Goal: Transaction & Acquisition: Purchase product/service

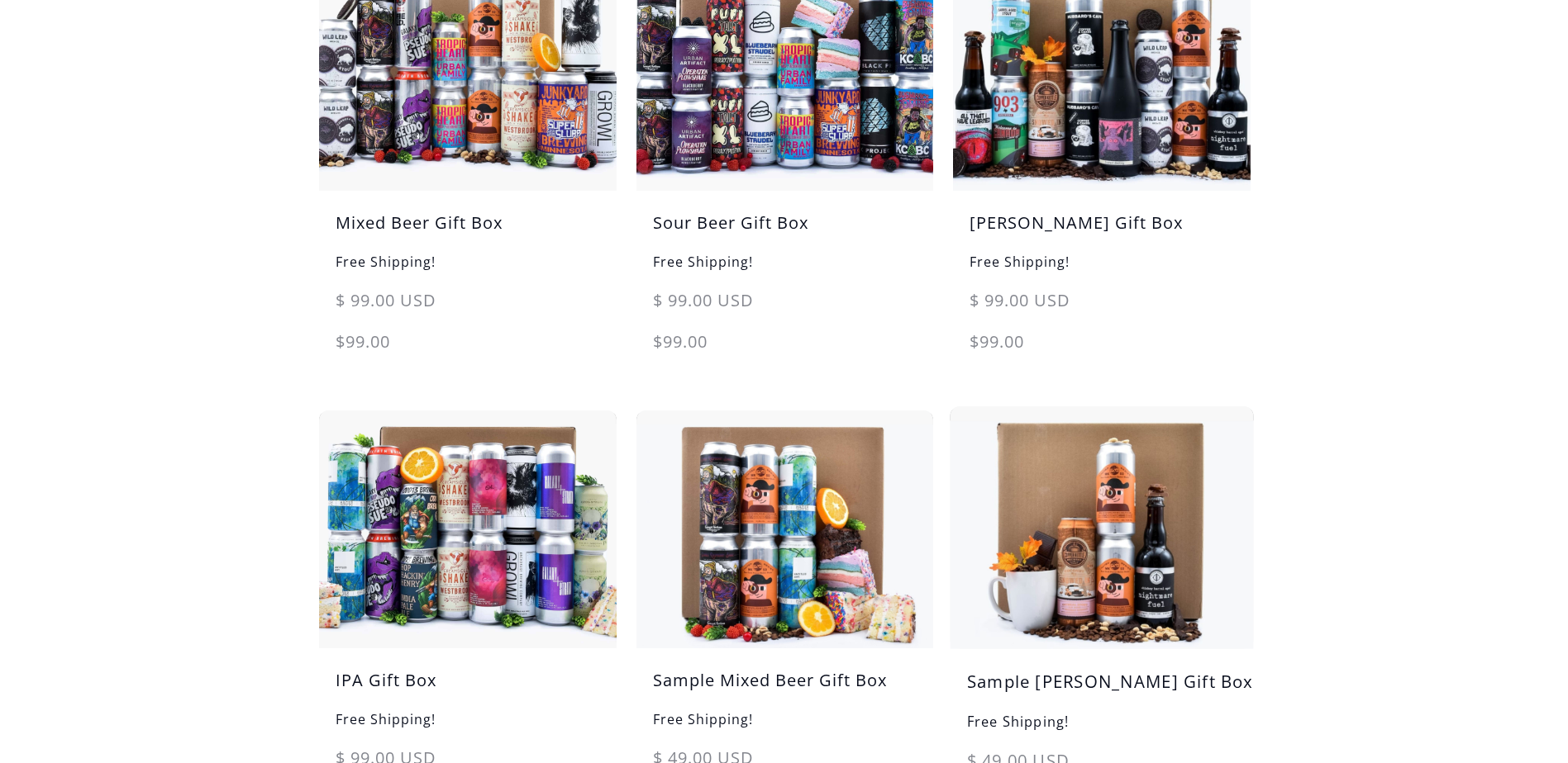
scroll to position [248, 0]
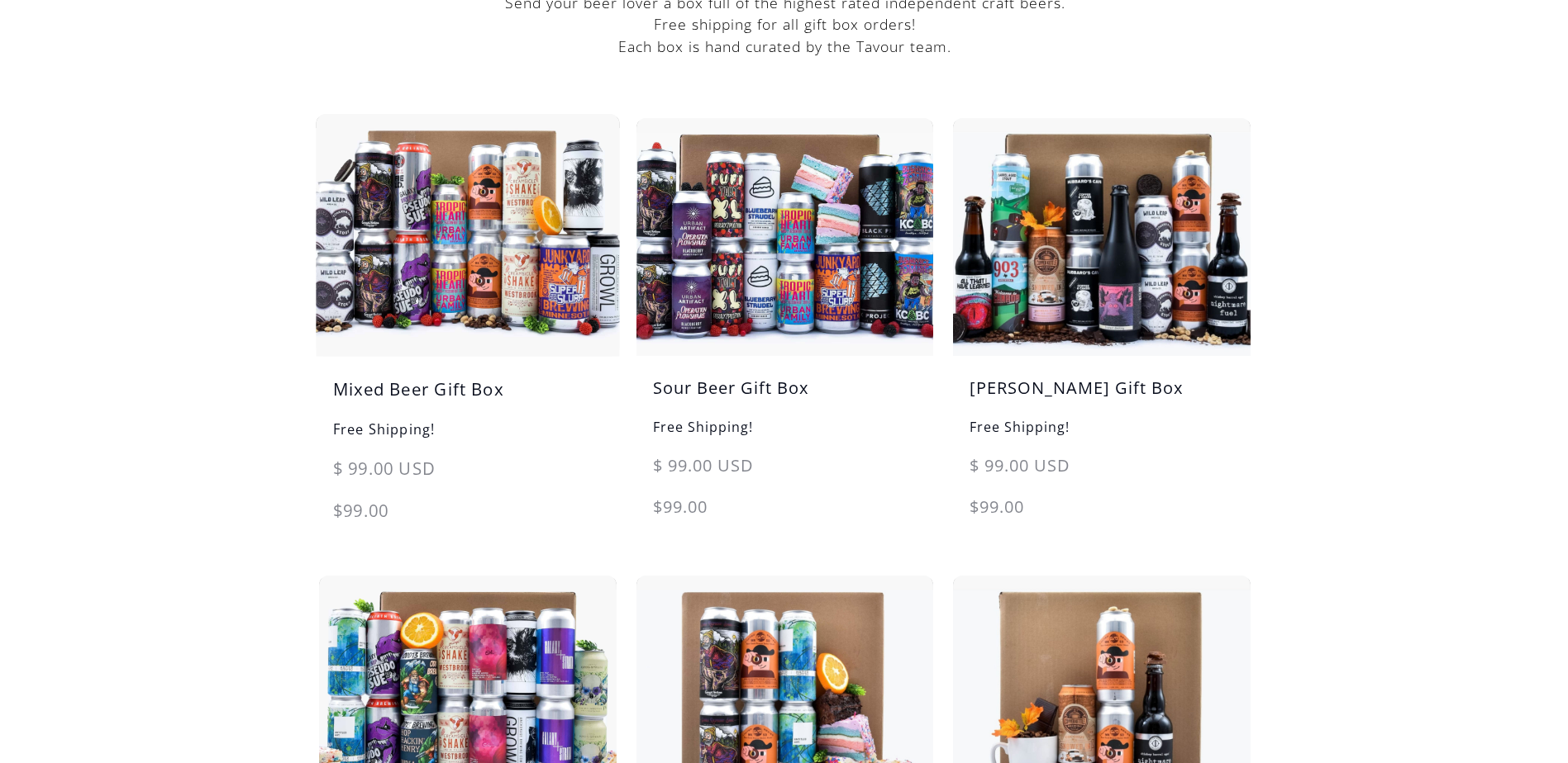
click at [406, 384] on h5 "Mixed Beer Gift Box" at bounding box center [468, 397] width 304 height 42
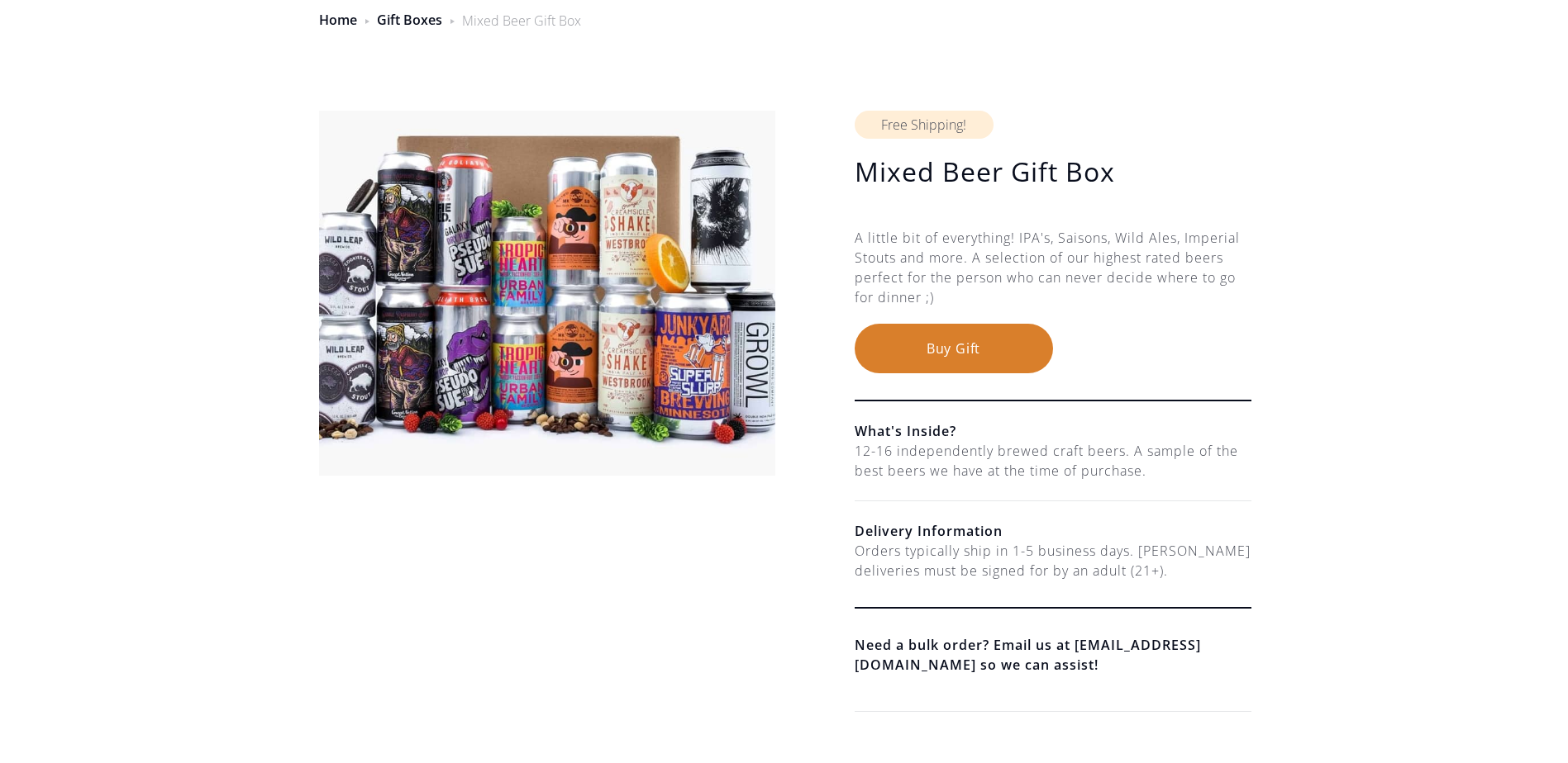
scroll to position [165, 0]
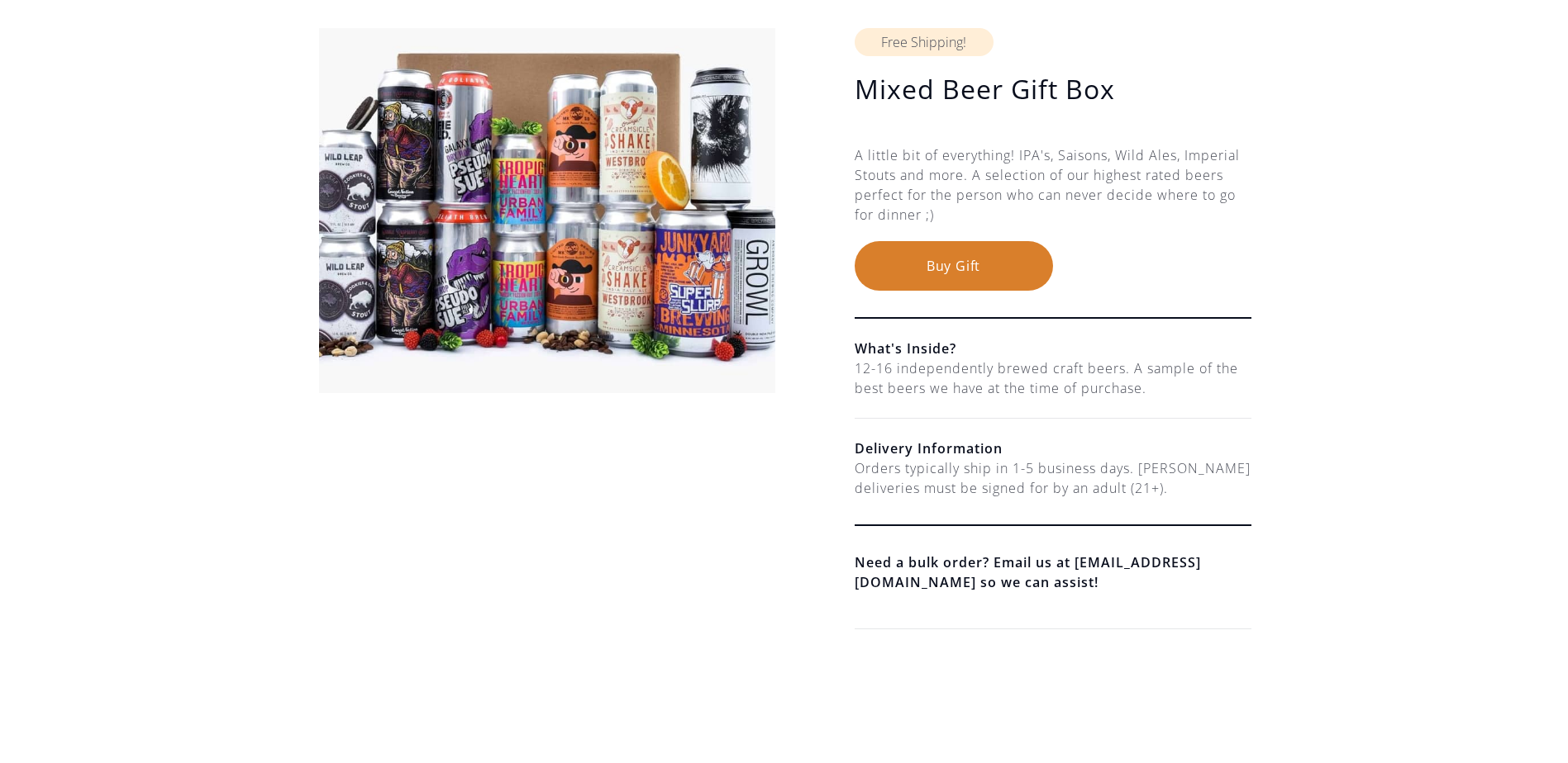
click at [936, 268] on button "Buy Gift" at bounding box center [954, 266] width 198 height 50
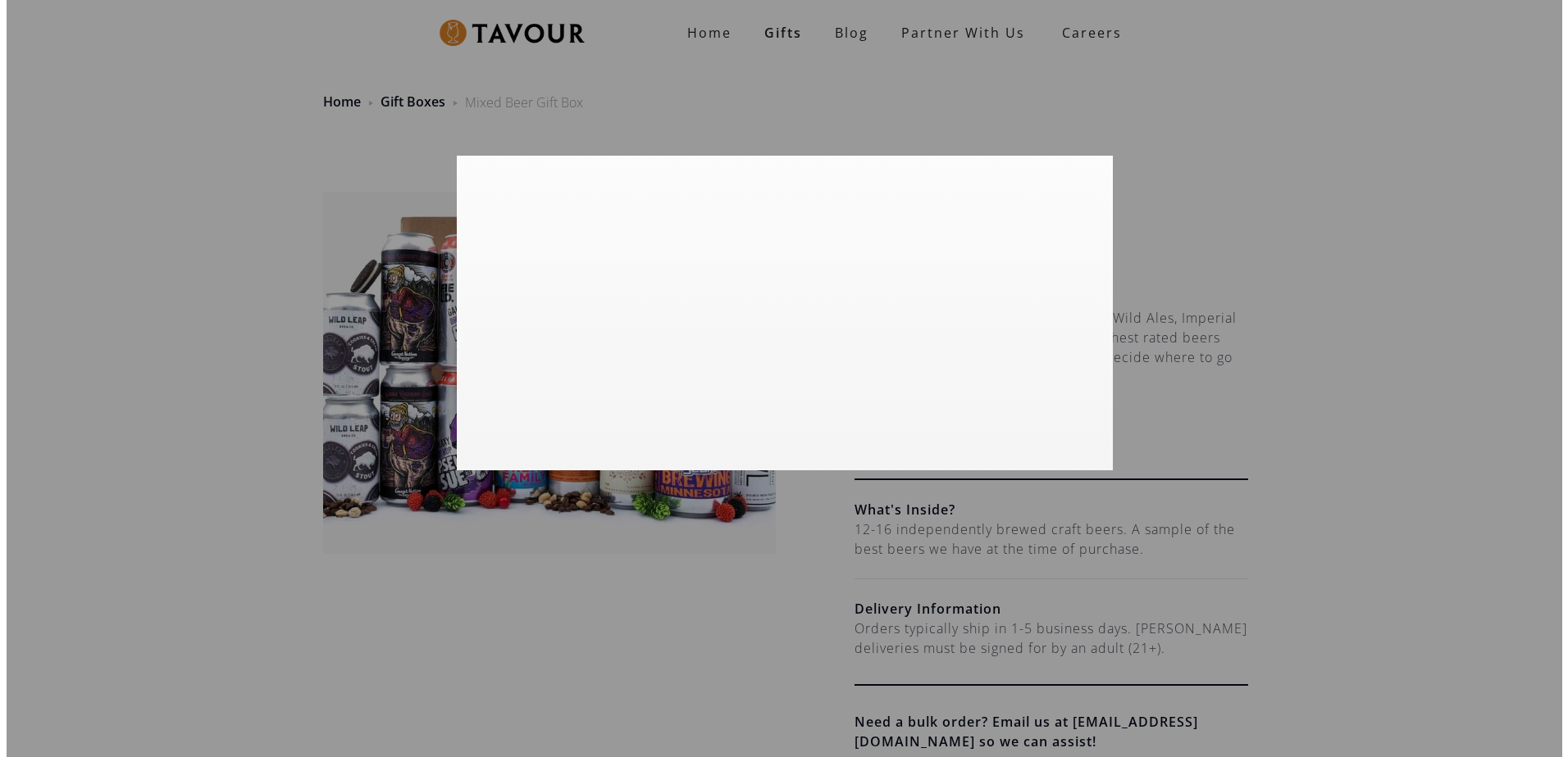
scroll to position [0, 0]
